Goal: Communication & Community: Participate in discussion

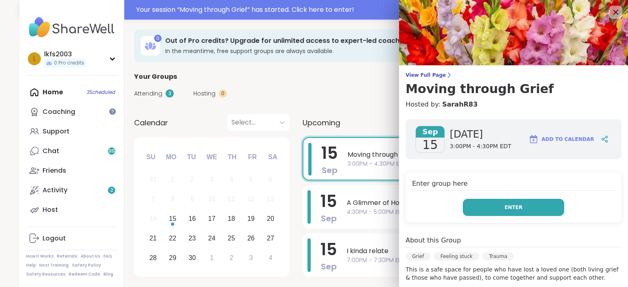
click at [516, 208] on span "Enter" at bounding box center [513, 207] width 18 height 7
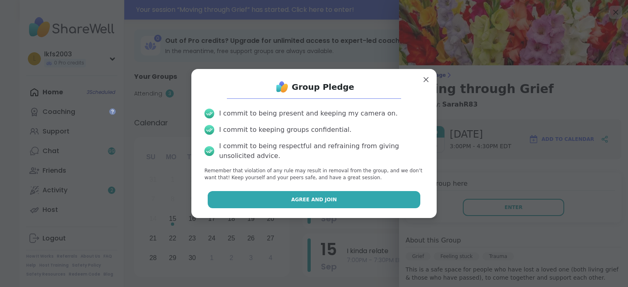
click at [409, 207] on button "Agree and Join" at bounding box center [314, 199] width 213 height 17
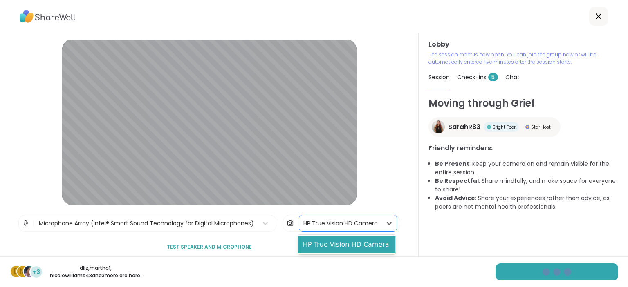
click at [311, 222] on div "HP True Vision HD Camera" at bounding box center [340, 223] width 74 height 9
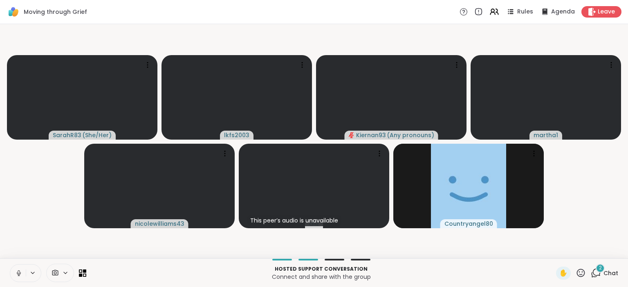
click at [57, 268] on div at bounding box center [60, 273] width 28 height 18
click at [65, 241] on div "HP True Vision HD Camera" at bounding box center [73, 244] width 84 height 10
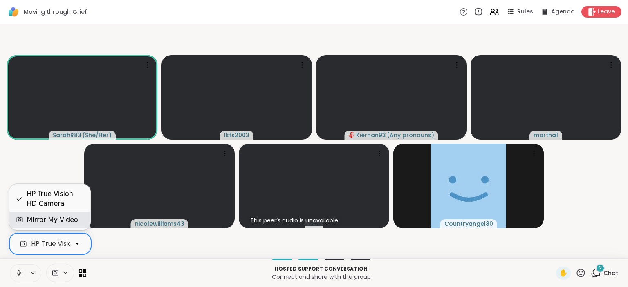
scroll to position [0, 33]
click at [67, 221] on div "Mirror My Video" at bounding box center [52, 220] width 51 height 10
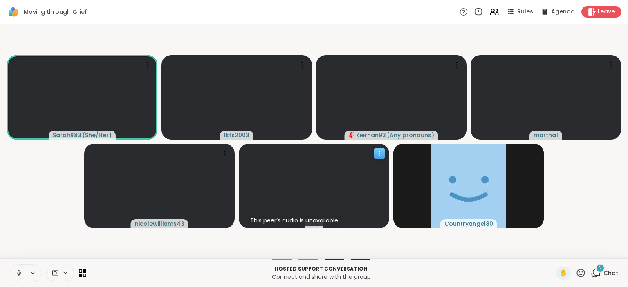
click at [248, 221] on div "This peer’s audio is unavailable" at bounding box center [294, 220] width 94 height 11
drag, startPoint x: 361, startPoint y: 236, endPoint x: 365, endPoint y: 169, distance: 67.2
click at [365, 169] on video-player-container "SarahR83 ( She/Her ) lkfs2003 Kiernan93 ( Any pronouns ) martha1 nicolewilliams…" at bounding box center [314, 141] width 618 height 228
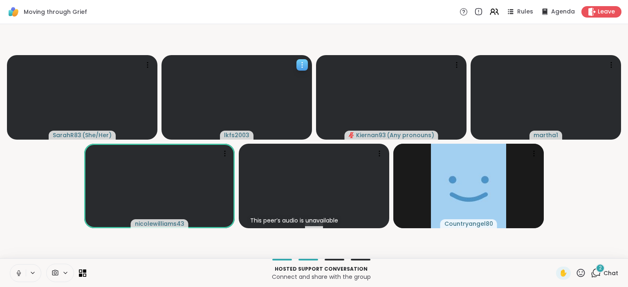
click at [300, 68] on icon at bounding box center [302, 65] width 8 height 8
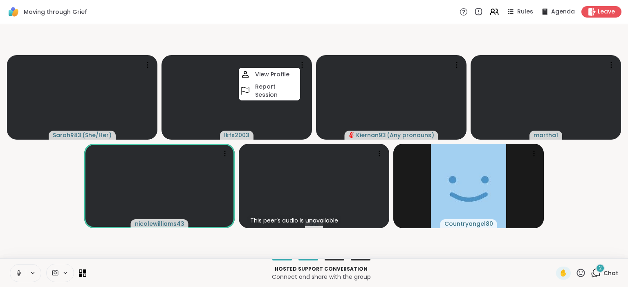
click at [275, 45] on video-player-container "SarahR83 ( She/Her ) lkfs2003 View Profile Report Session Kiernan93 ( Any prono…" at bounding box center [314, 141] width 618 height 228
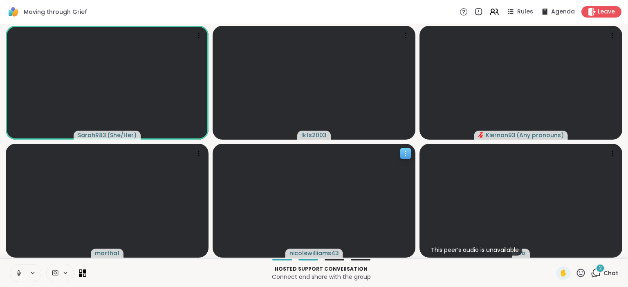
drag, startPoint x: 360, startPoint y: 169, endPoint x: 391, endPoint y: 170, distance: 31.1
click at [391, 170] on div at bounding box center [313, 201] width 203 height 114
click at [34, 273] on icon at bounding box center [32, 273] width 3 height 2
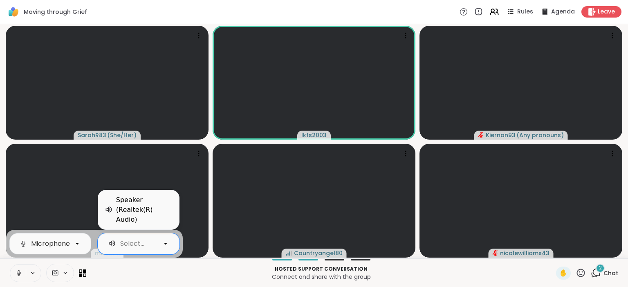
click at [165, 247] on icon at bounding box center [165, 243] width 7 height 7
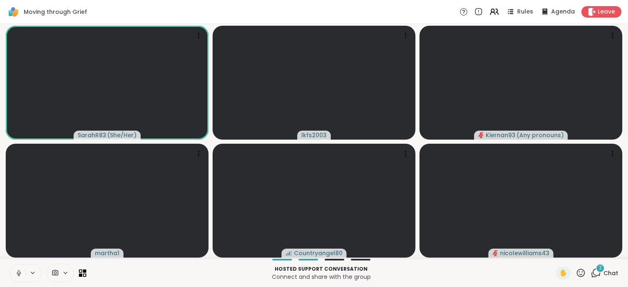
click at [158, 277] on p "Connect and share with the group" at bounding box center [321, 277] width 460 height 8
click at [78, 275] on div at bounding box center [48, 273] width 76 height 18
click at [87, 270] on div "Hosted support conversation Connect and share with the group ✋ 2 Chat" at bounding box center [314, 273] width 628 height 29
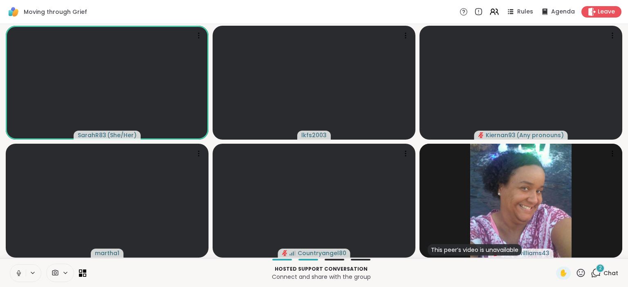
click at [62, 274] on icon at bounding box center [65, 273] width 7 height 7
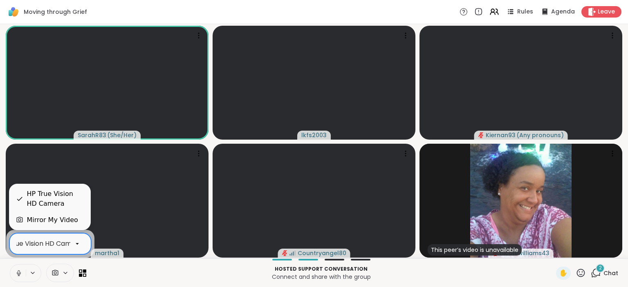
click at [59, 244] on div "HP True Vision HD Camera" at bounding box center [40, 244] width 84 height 10
click at [74, 193] on div "HP True Vision HD Camera" at bounding box center [55, 199] width 57 height 20
click at [75, 244] on icon at bounding box center [77, 243] width 7 height 7
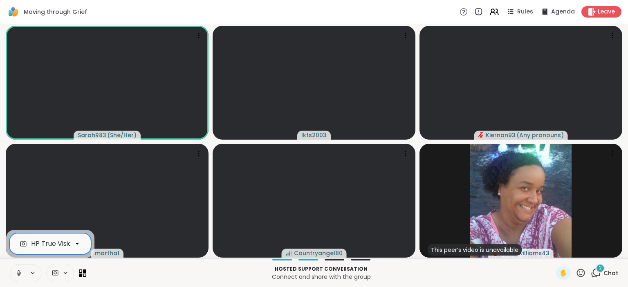
click at [69, 244] on div "HP True Vision HD Camera" at bounding box center [73, 244] width 84 height 10
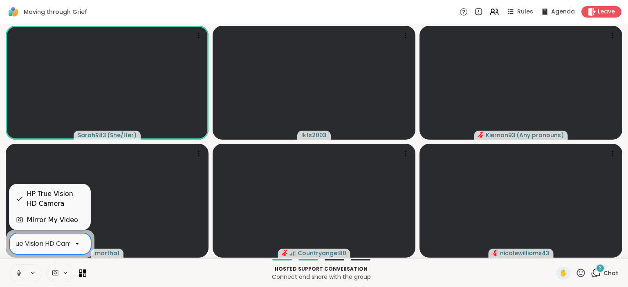
click at [81, 245] on div at bounding box center [77, 244] width 14 height 14
click at [69, 223] on div "Mirror My Video" at bounding box center [52, 220] width 51 height 10
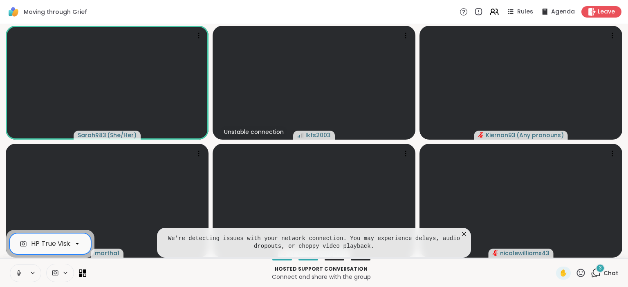
click at [583, 271] on icon at bounding box center [580, 273] width 10 height 10
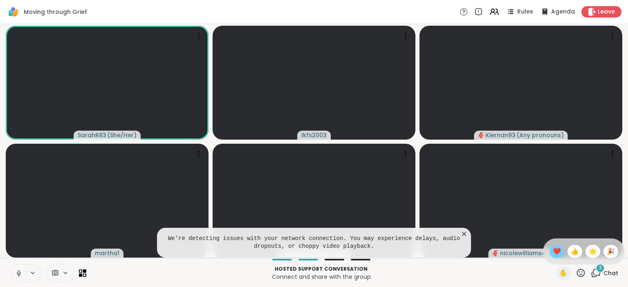
click at [557, 252] on span "❤️" at bounding box center [556, 252] width 8 height 10
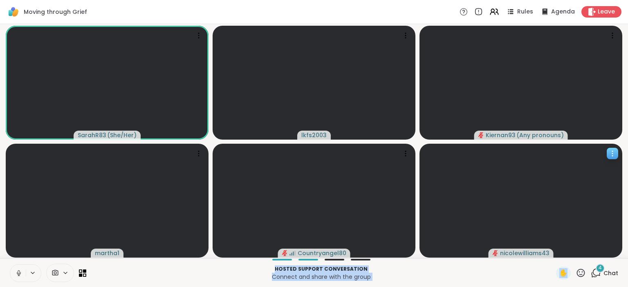
drag, startPoint x: 557, startPoint y: 252, endPoint x: 581, endPoint y: 268, distance: 29.0
click at [581, 258] on div "nicolewilliams43" at bounding box center [520, 201] width 203 height 114
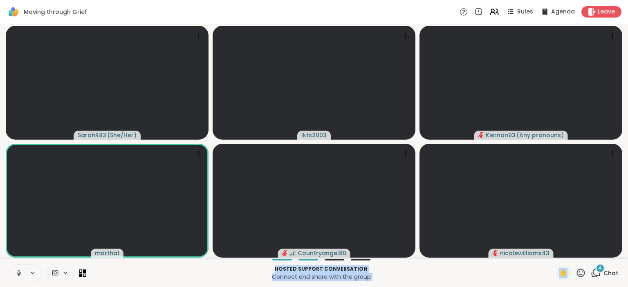
click at [19, 277] on button at bounding box center [18, 273] width 16 height 17
click at [584, 276] on icon at bounding box center [580, 273] width 8 height 8
click at [511, 273] on p "Connect and share with the group" at bounding box center [321, 277] width 460 height 8
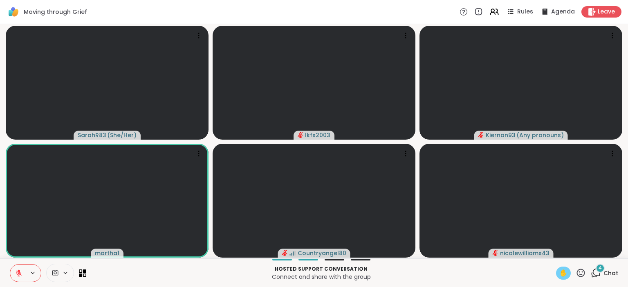
click at [565, 278] on span "✋" at bounding box center [563, 273] width 8 height 10
click at [581, 272] on icon at bounding box center [580, 273] width 10 height 10
click at [565, 274] on span "✋" at bounding box center [563, 273] width 8 height 10
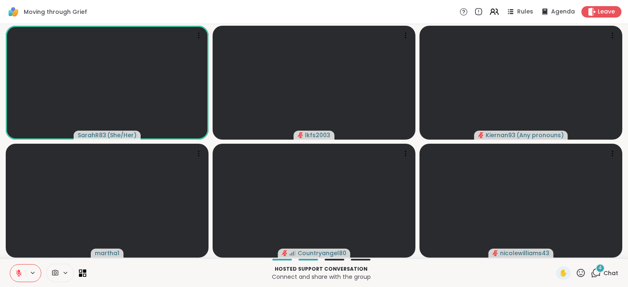
click at [579, 275] on icon at bounding box center [580, 273] width 10 height 10
click at [553, 257] on span "❤️" at bounding box center [556, 252] width 8 height 10
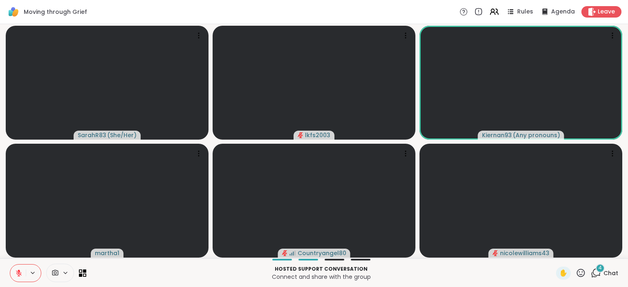
click at [581, 268] on icon at bounding box center [580, 273] width 10 height 10
click at [554, 248] on span "❤️" at bounding box center [556, 252] width 8 height 10
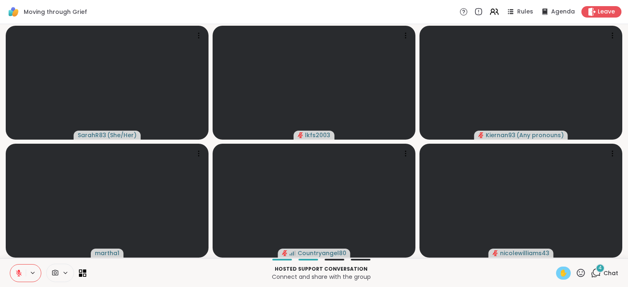
click at [568, 276] on div "✋" at bounding box center [563, 273] width 15 height 13
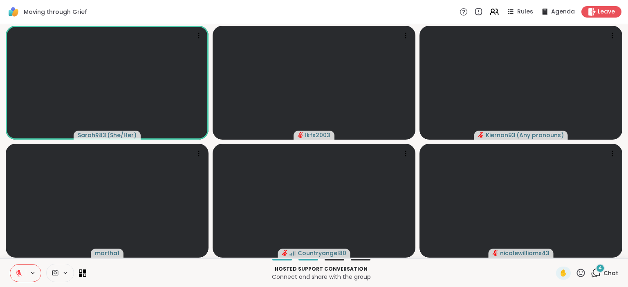
click at [582, 275] on icon at bounding box center [580, 273] width 10 height 10
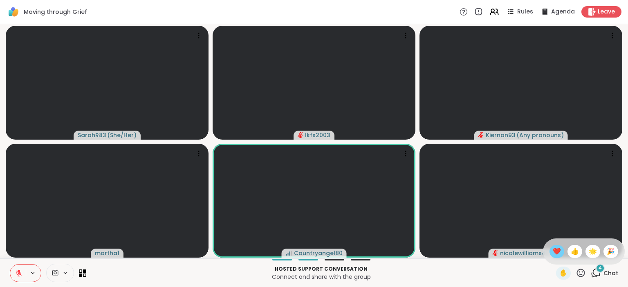
click at [555, 251] on span "❤️" at bounding box center [556, 252] width 8 height 10
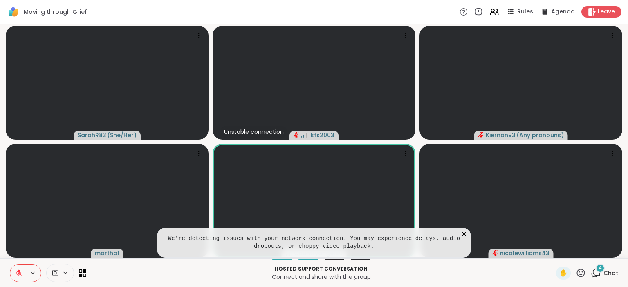
click at [461, 233] on icon at bounding box center [464, 234] width 8 height 8
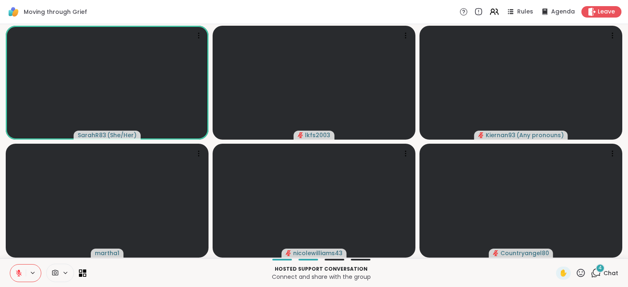
click at [19, 275] on icon at bounding box center [18, 273] width 7 height 7
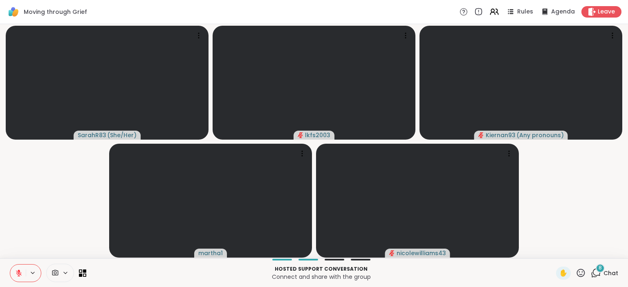
click at [582, 270] on icon at bounding box center [580, 273] width 10 height 10
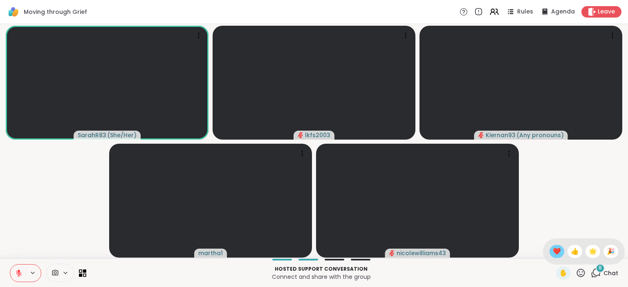
click at [552, 247] on div "❤️" at bounding box center [556, 251] width 15 height 13
click at [566, 277] on span "✋" at bounding box center [563, 273] width 8 height 10
click at [18, 275] on icon at bounding box center [19, 273] width 6 height 6
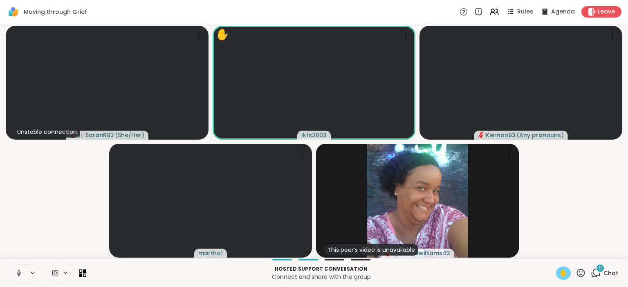
click at [563, 272] on span "✋" at bounding box center [563, 273] width 8 height 10
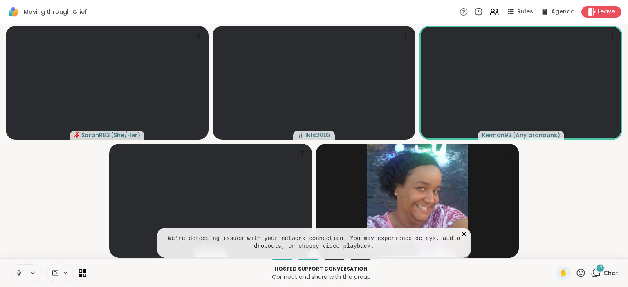
click at [464, 232] on icon at bounding box center [464, 234] width 8 height 8
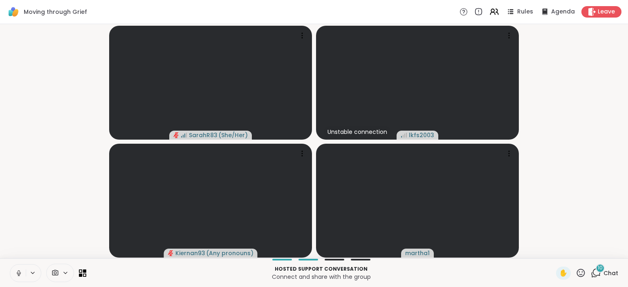
click at [560, 194] on video-player-container "SarahR83 ( She/Her ) Unstable connection lkfs2003 Kiernan93 ( Any pronouns ) ma…" at bounding box center [314, 141] width 618 height 228
click at [627, 118] on div "SarahR83 ( She/Her ) Unstable connection lkfs2003 Kiernan93 ( Any pronouns ) ma…" at bounding box center [314, 141] width 628 height 235
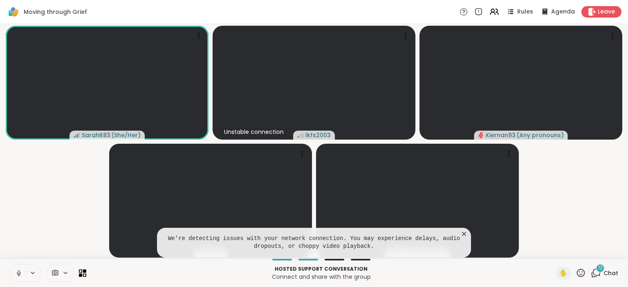
click at [465, 235] on icon at bounding box center [464, 234] width 4 height 4
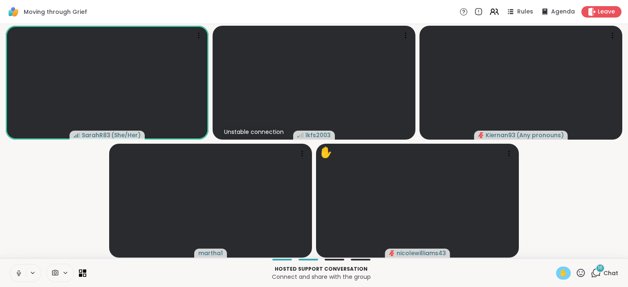
click at [563, 269] on span "✋" at bounding box center [563, 273] width 8 height 10
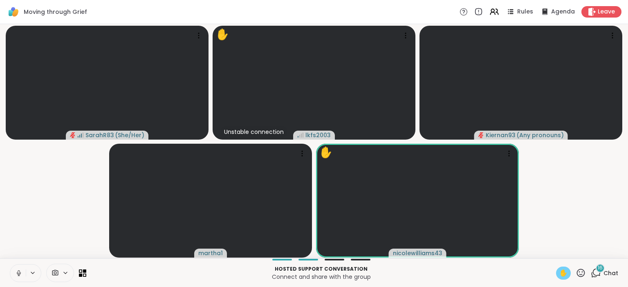
click at [563, 269] on span "✋" at bounding box center [563, 273] width 8 height 10
click at [579, 271] on icon at bounding box center [580, 273] width 10 height 10
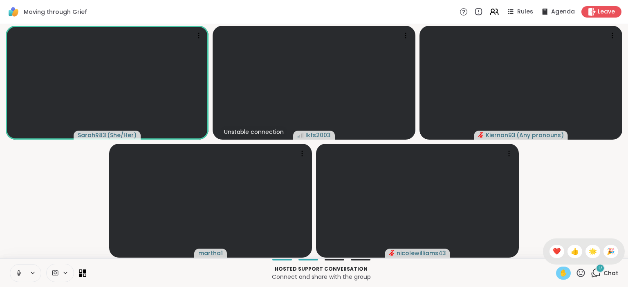
click at [561, 279] on div "✋" at bounding box center [563, 273] width 15 height 13
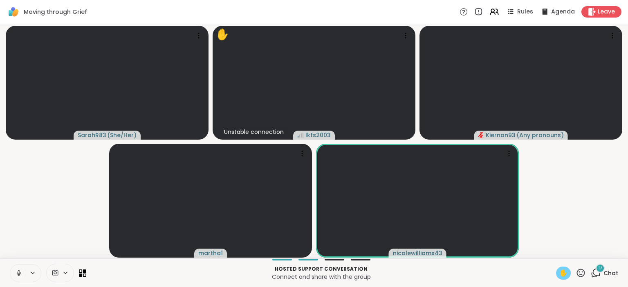
click at [564, 272] on span "✋" at bounding box center [563, 273] width 8 height 10
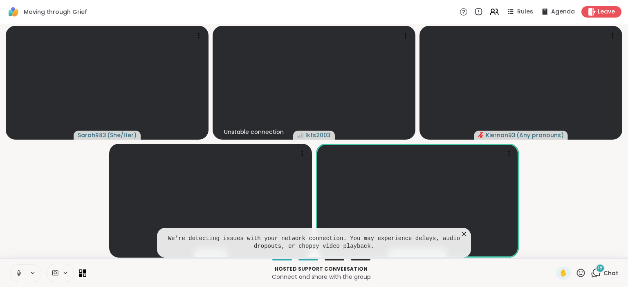
click at [465, 235] on icon at bounding box center [464, 234] width 4 height 4
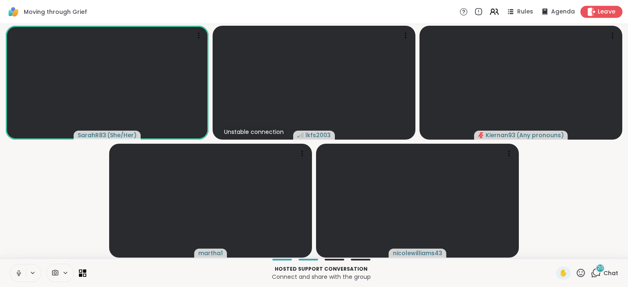
click at [601, 6] on div "Leave" at bounding box center [601, 12] width 42 height 12
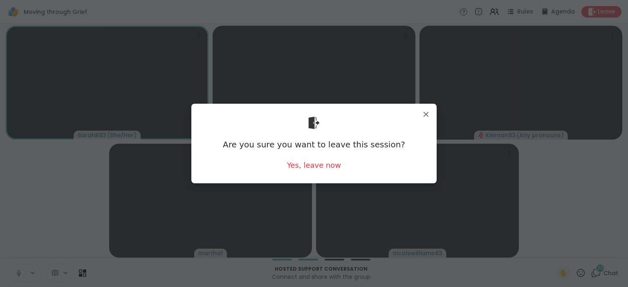
click at [328, 172] on div "Are you sure you want to leave this session? Yes, leave now" at bounding box center [314, 143] width 232 height 67
click at [327, 166] on div "Yes, leave now" at bounding box center [314, 165] width 54 height 10
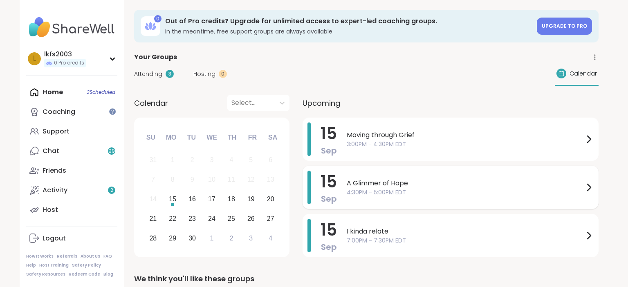
click at [409, 194] on span "4:30PM - 5:00PM EDT" at bounding box center [464, 192] width 237 height 9
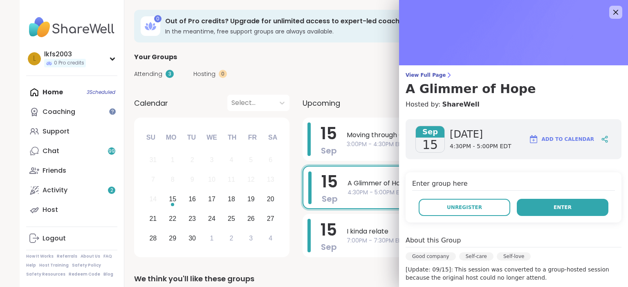
click at [537, 205] on button "Enter" at bounding box center [562, 207] width 92 height 17
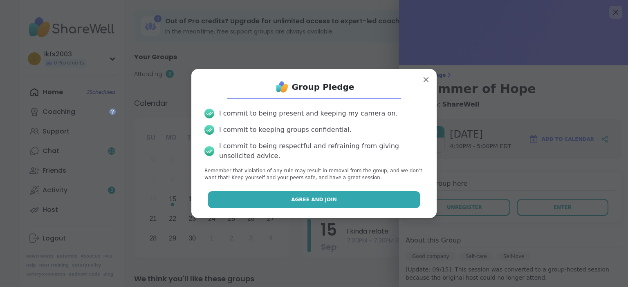
click at [382, 204] on button "Agree and Join" at bounding box center [314, 199] width 213 height 17
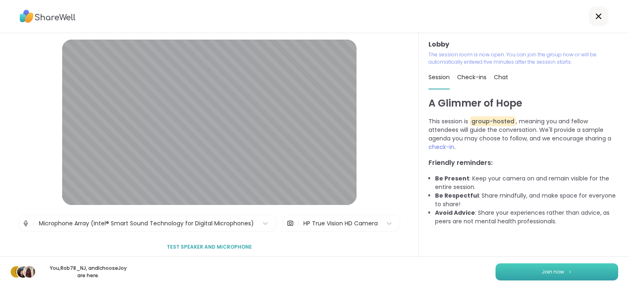
click at [513, 272] on button "Join now" at bounding box center [556, 272] width 123 height 17
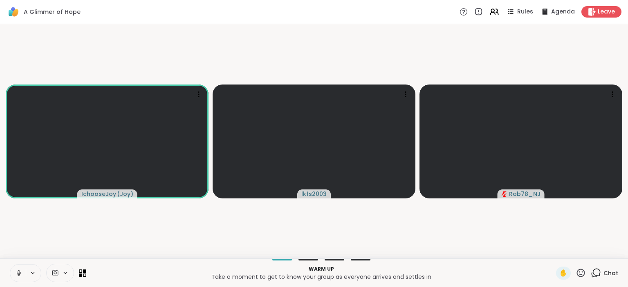
click at [21, 274] on icon at bounding box center [18, 273] width 7 height 7
click at [18, 272] on icon at bounding box center [19, 272] width 2 height 4
click at [18, 272] on icon at bounding box center [18, 273] width 7 height 7
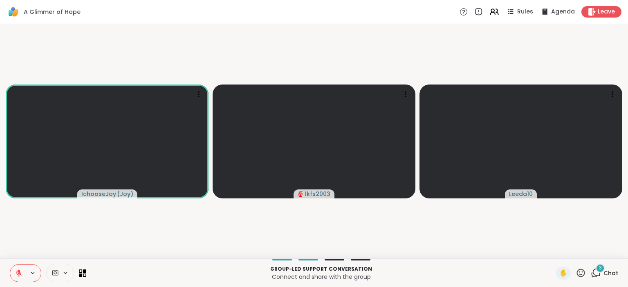
click at [15, 272] on icon at bounding box center [18, 273] width 7 height 7
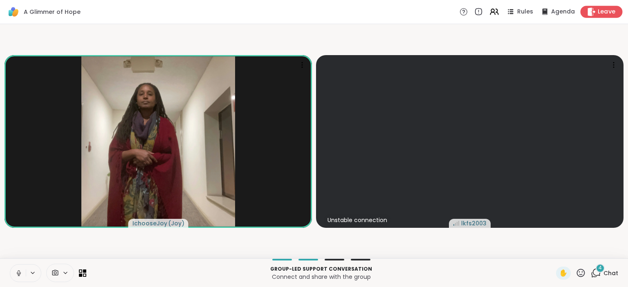
click at [598, 13] on span "Leave" at bounding box center [606, 12] width 18 height 9
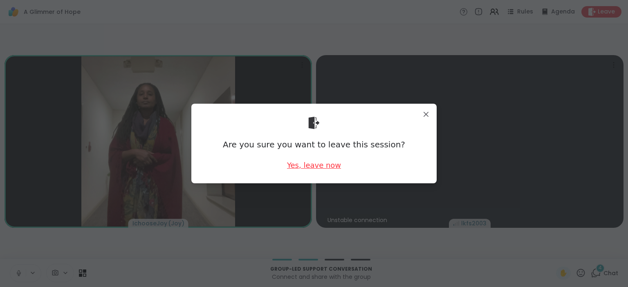
click at [326, 164] on div "Yes, leave now" at bounding box center [314, 165] width 54 height 10
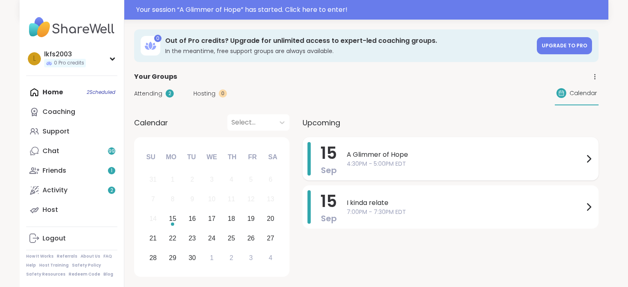
click at [386, 167] on span "4:30PM - 5:00PM EDT" at bounding box center [464, 164] width 237 height 9
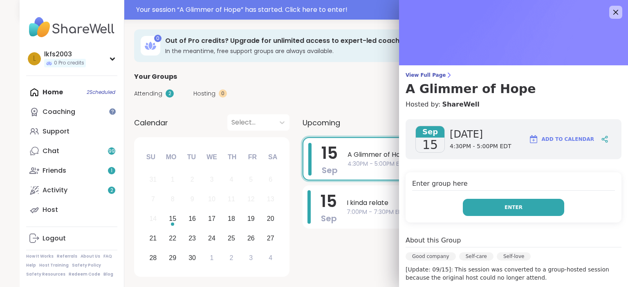
click at [489, 211] on button "Enter" at bounding box center [512, 207] width 101 height 17
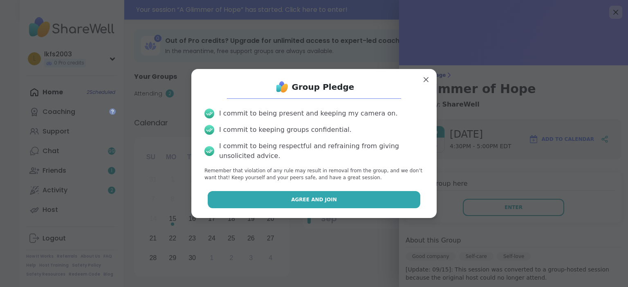
click at [393, 203] on button "Agree and Join" at bounding box center [314, 199] width 213 height 17
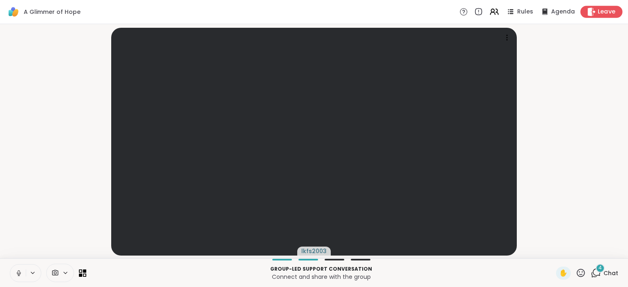
click at [602, 13] on span "Leave" at bounding box center [606, 12] width 18 height 9
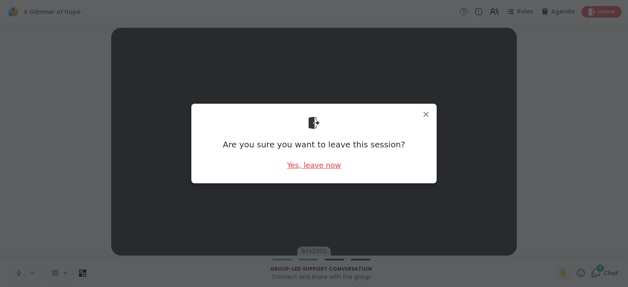
click at [333, 168] on div "Yes, leave now" at bounding box center [314, 165] width 54 height 10
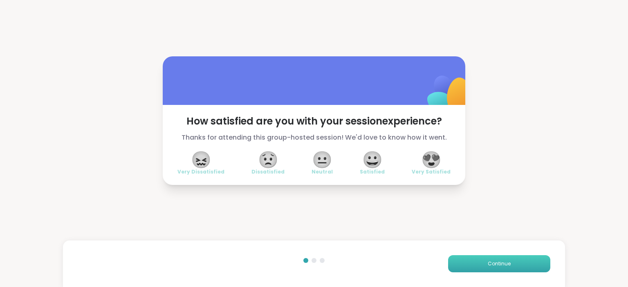
click at [466, 261] on button "Continue" at bounding box center [499, 263] width 102 height 17
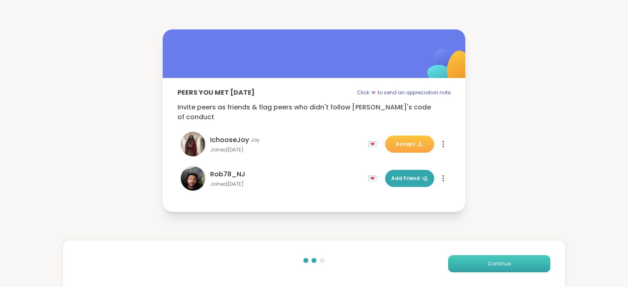
click at [466, 261] on button "Continue" at bounding box center [499, 263] width 102 height 17
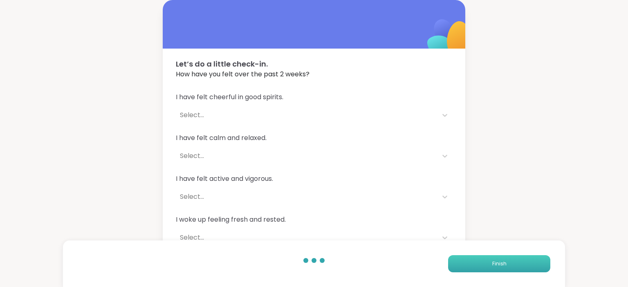
click at [466, 261] on button "Finish" at bounding box center [499, 263] width 102 height 17
